Goal: Task Accomplishment & Management: Complete application form

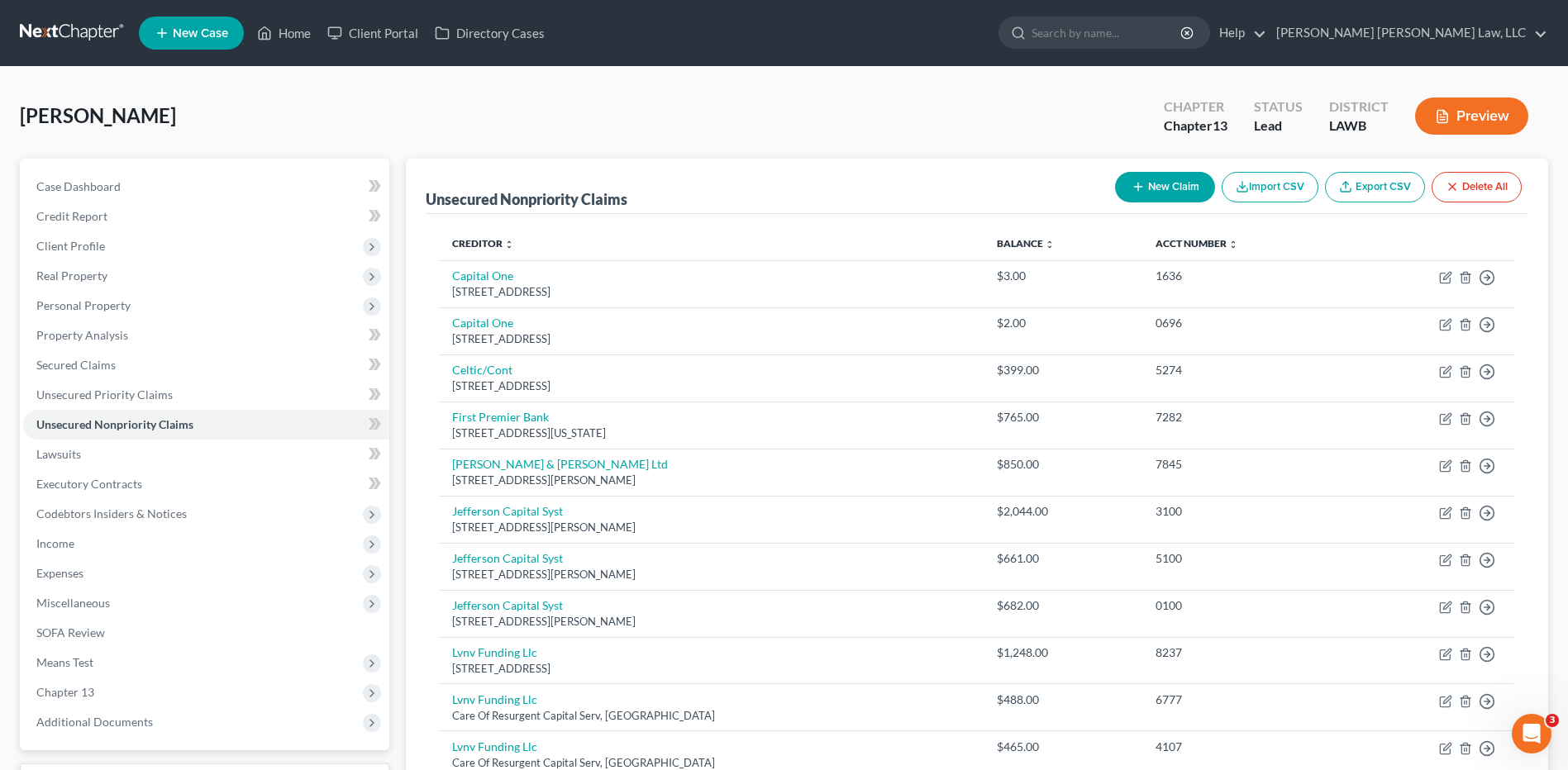
click at [60, 22] on link at bounding box center [72, 33] width 106 height 29
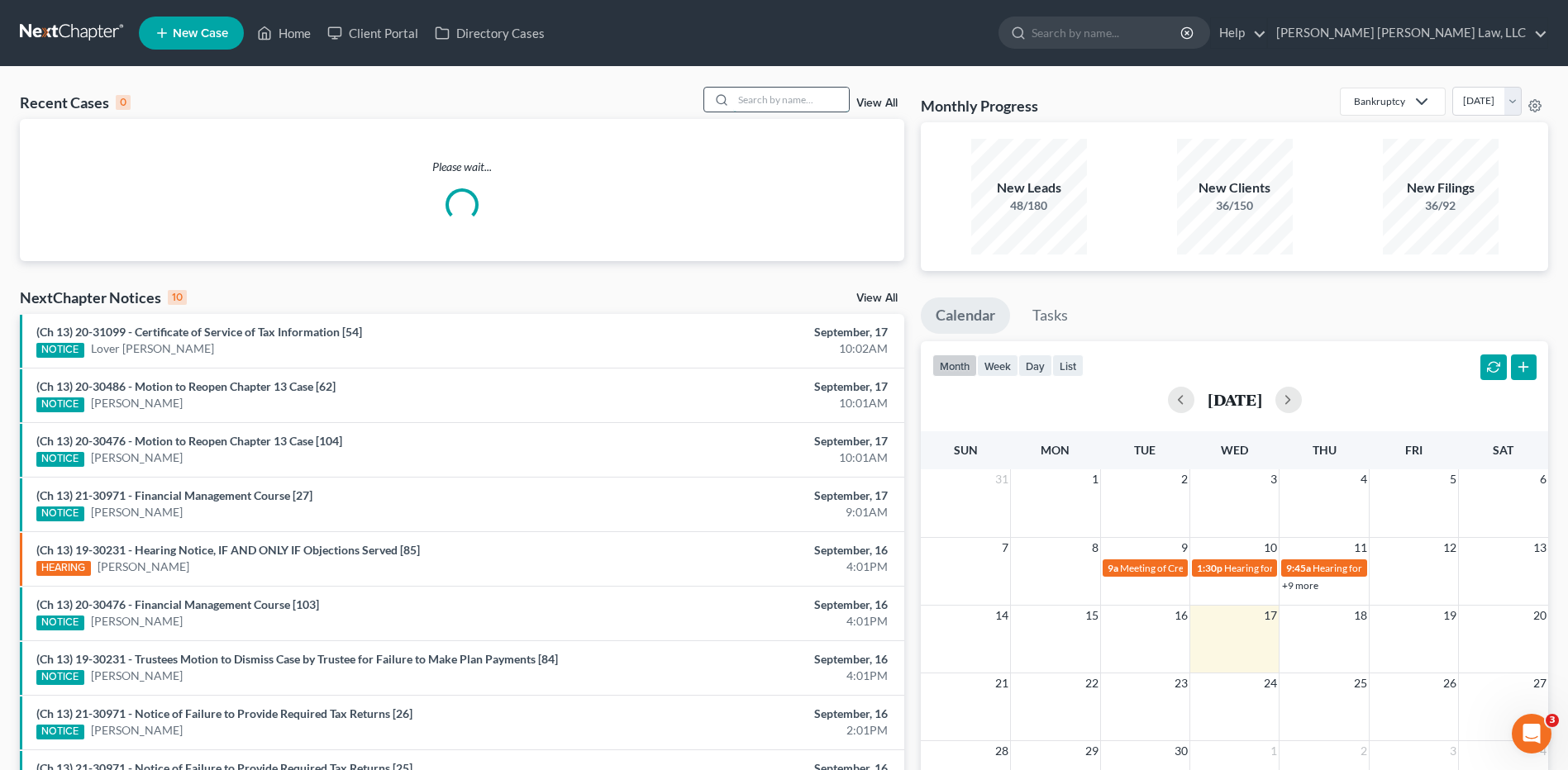
click at [762, 91] on input "search" at bounding box center [791, 100] width 116 height 24
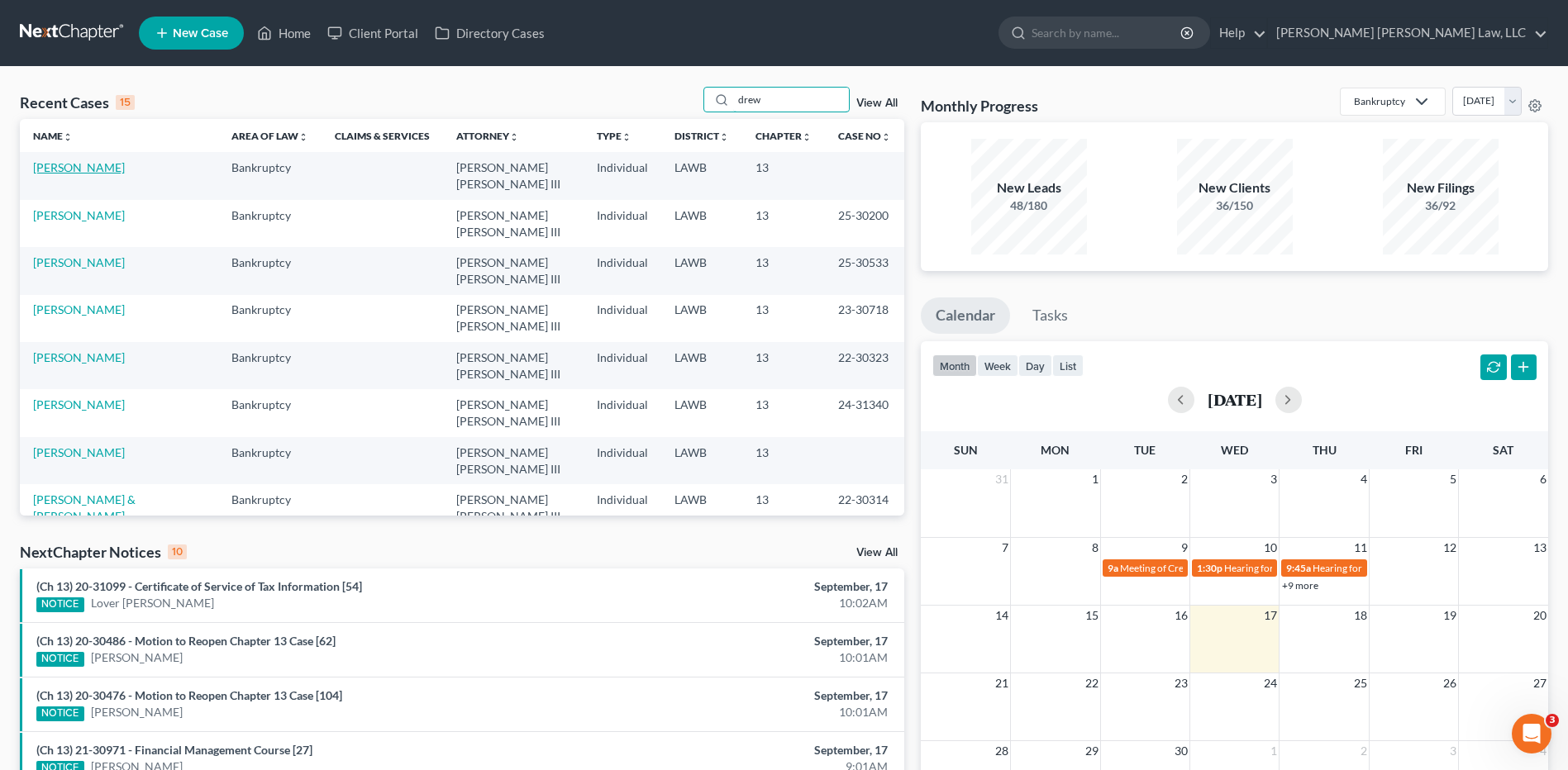
type input "drew"
click at [68, 168] on link "Drew, Sharon" at bounding box center [78, 167] width 91 height 14
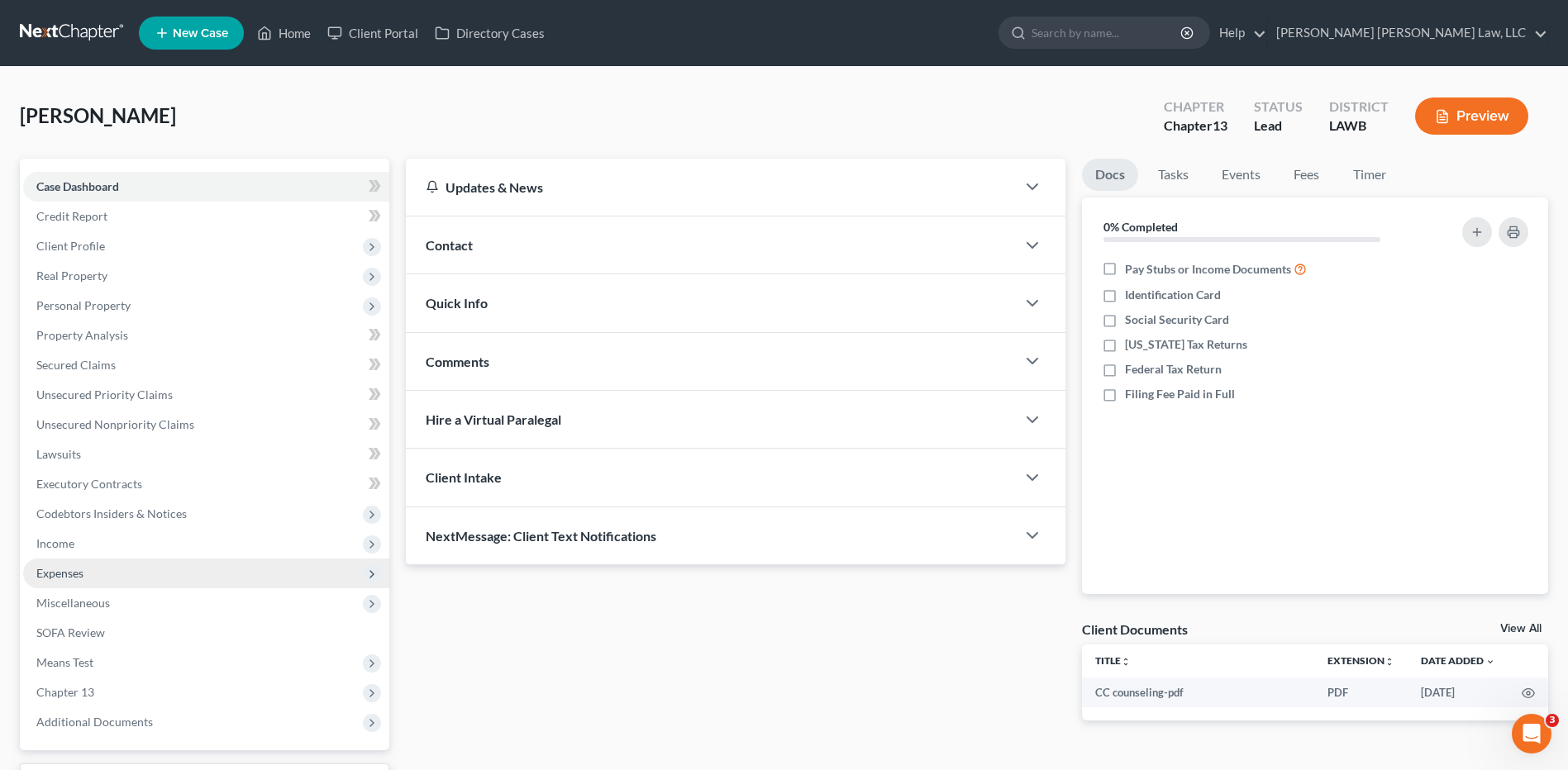
click at [58, 572] on span "Expenses" at bounding box center [60, 573] width 47 height 14
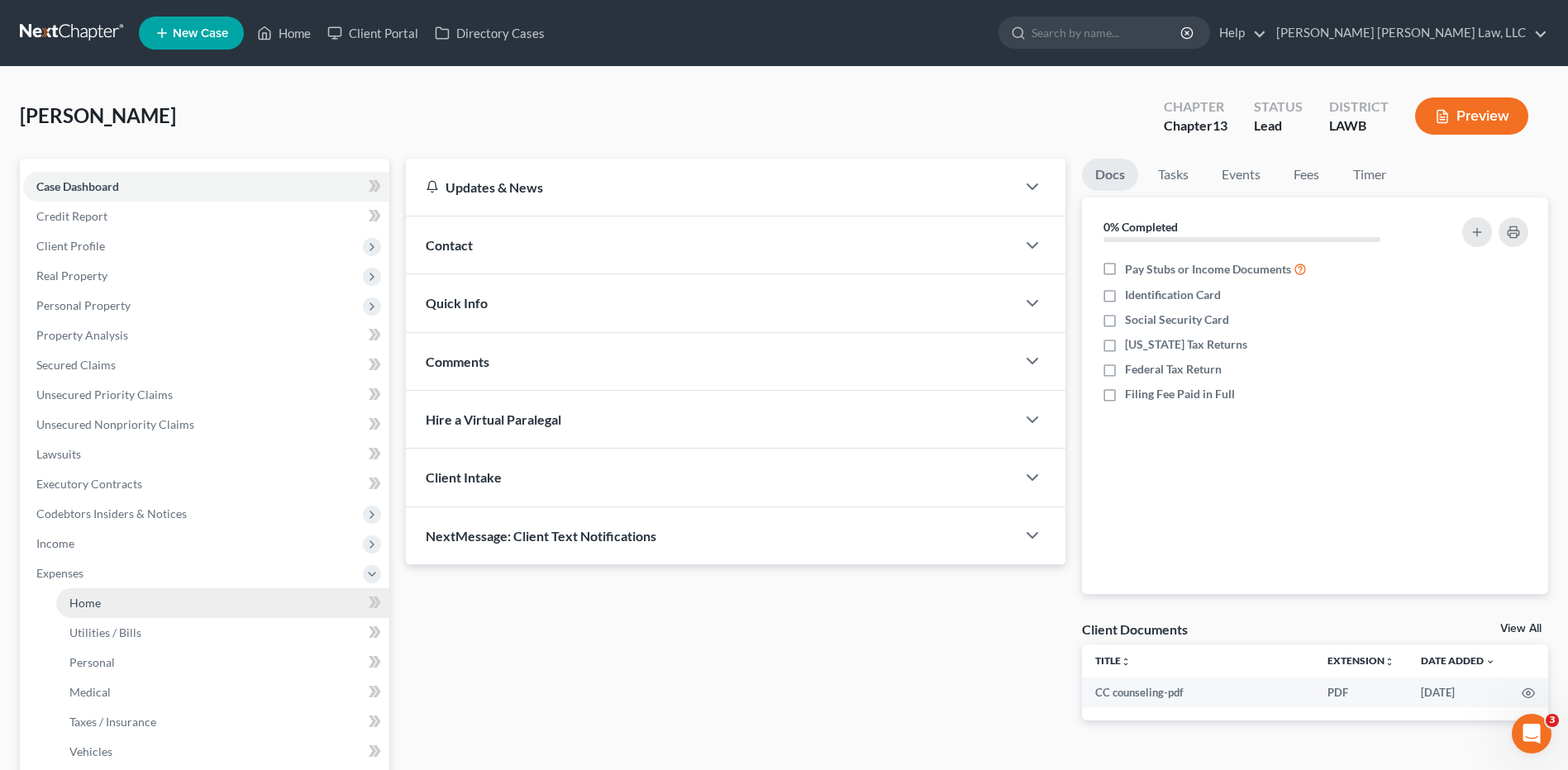
click at [77, 605] on span "Home" at bounding box center [85, 603] width 31 height 14
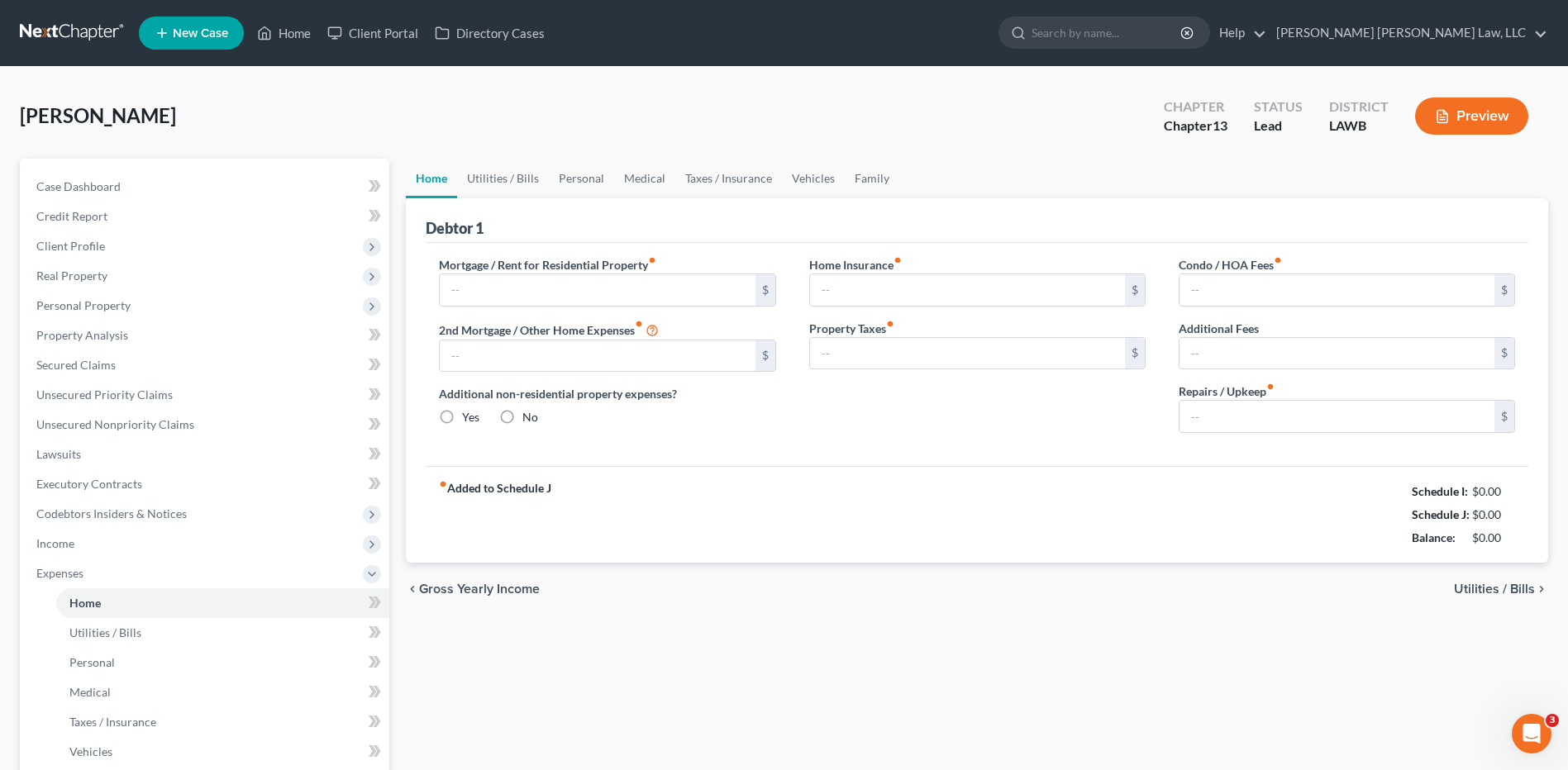
type input "450.00"
type input "0.00"
radio input "true"
type input "0.00"
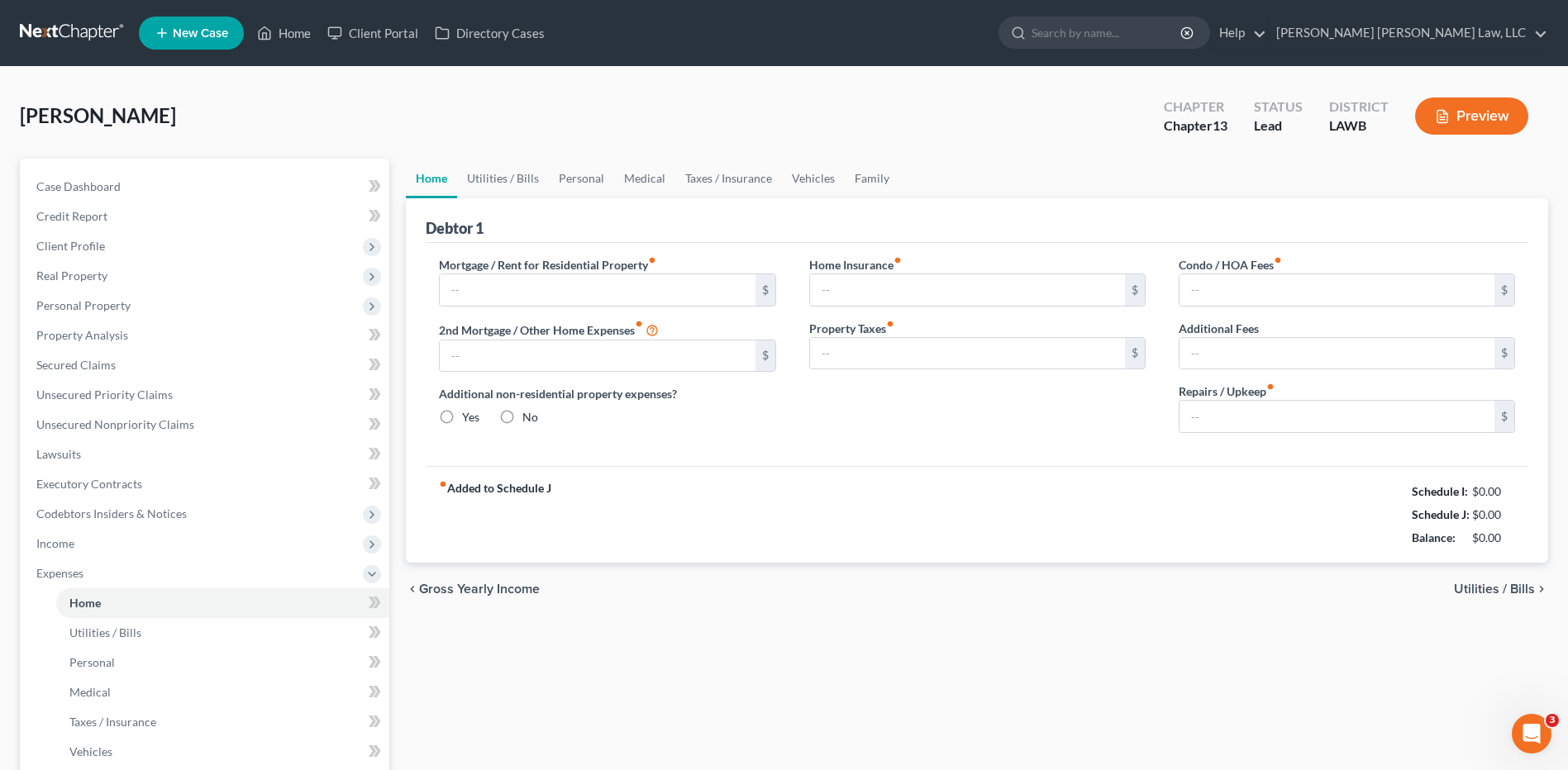
type input "0.00"
click at [493, 181] on link "Utilities / Bills" at bounding box center [503, 178] width 91 height 40
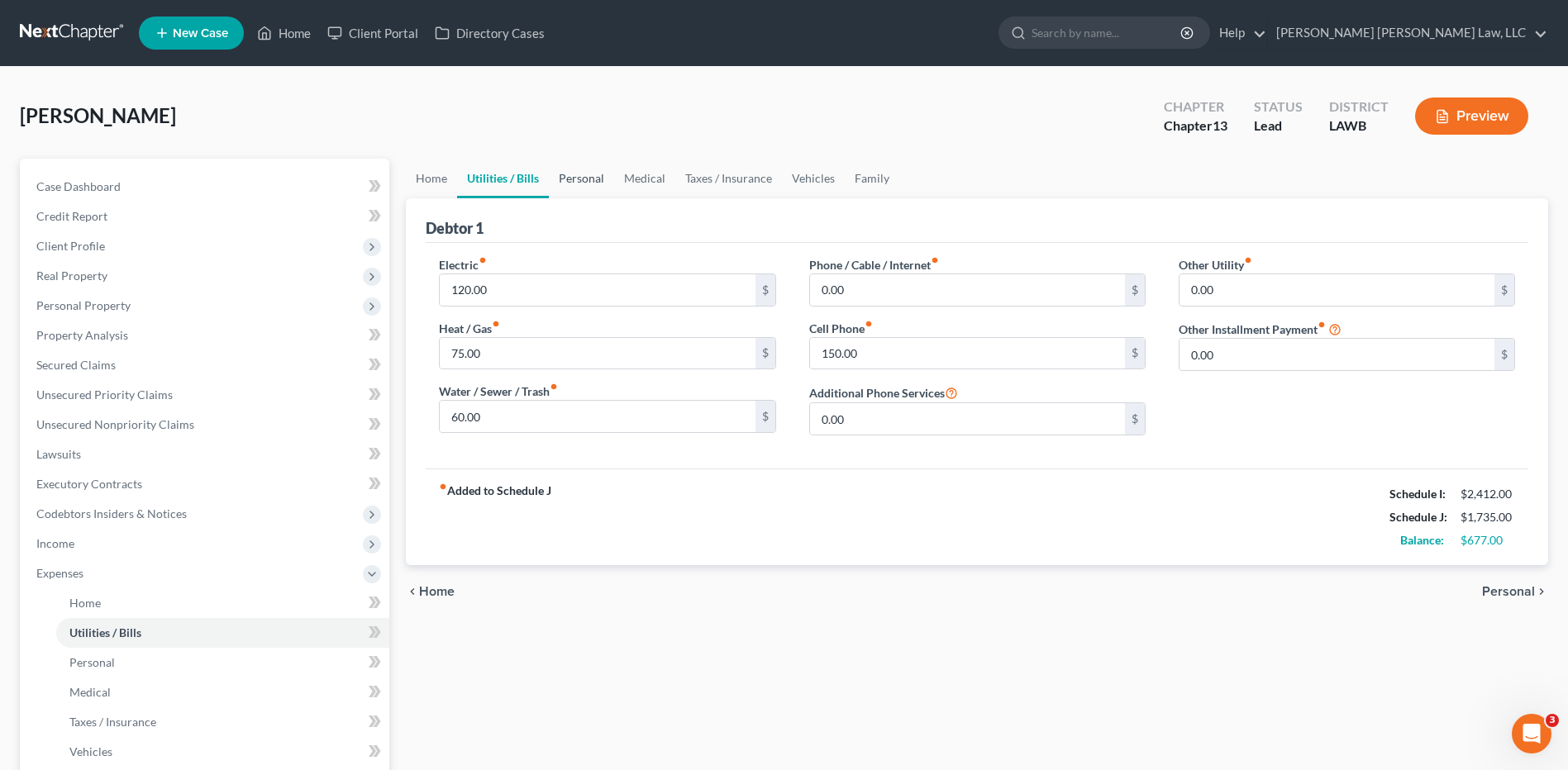
click at [600, 174] on link "Personal" at bounding box center [581, 178] width 66 height 40
